Goal: Task Accomplishment & Management: Manage account settings

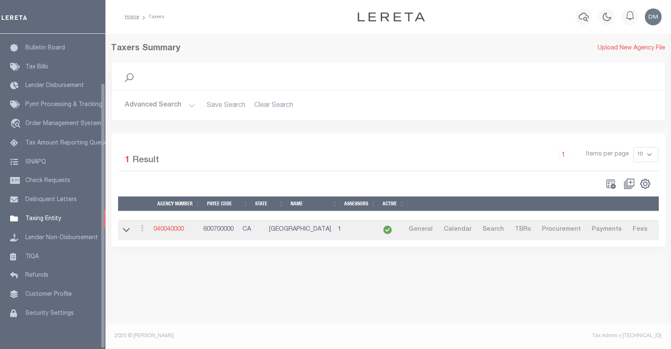
scroll to position [58, 0]
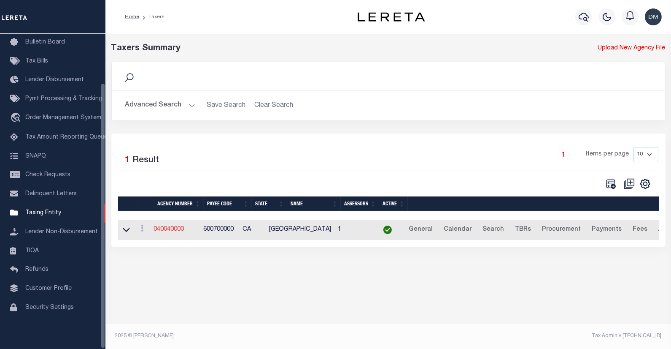
click at [179, 231] on link "040040000" at bounding box center [169, 229] width 30 height 6
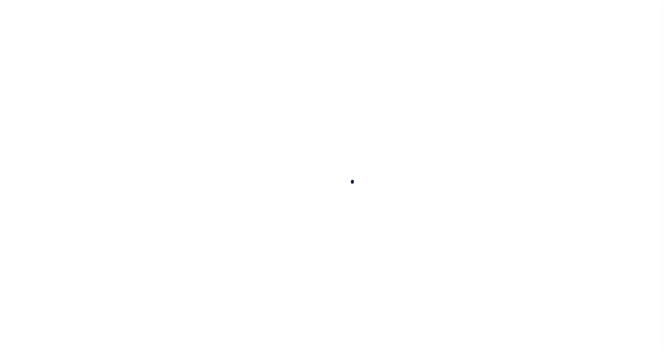
select select
checkbox input "false"
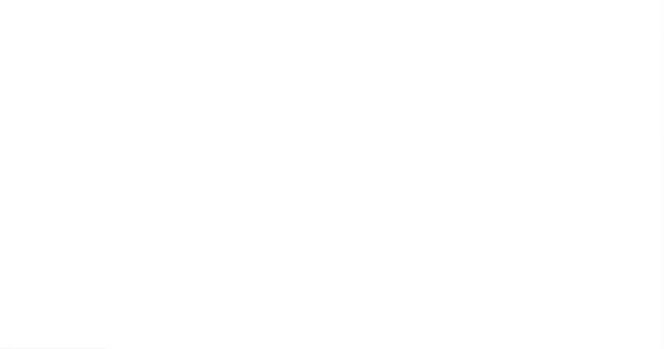
checkbox input "false"
type input "600700000"
